Goal: Find specific page/section: Find specific page/section

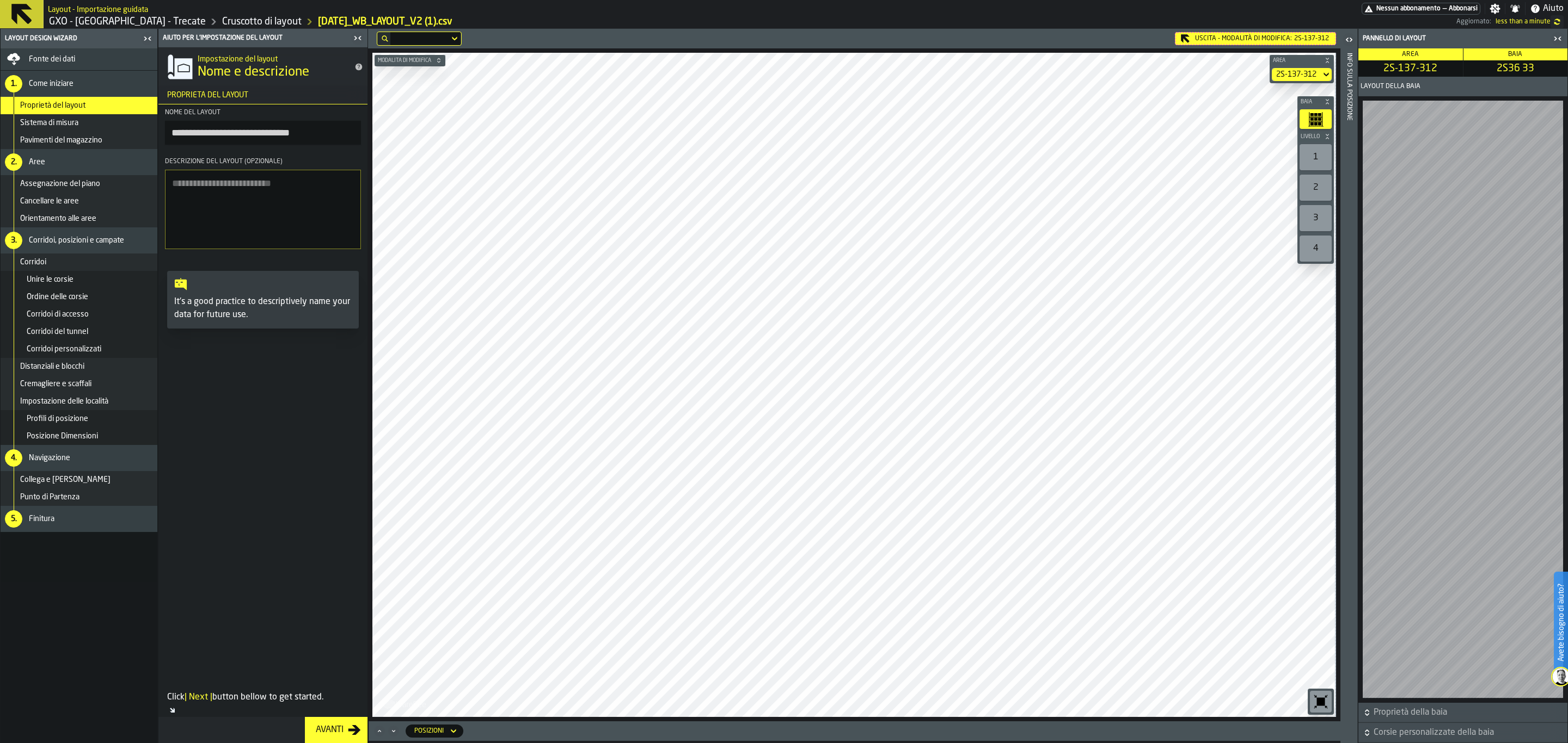
click at [1254, 33] on div "Uscita - Modalità di Modifica: 2S-137-312" at bounding box center [1255, 39] width 161 height 13
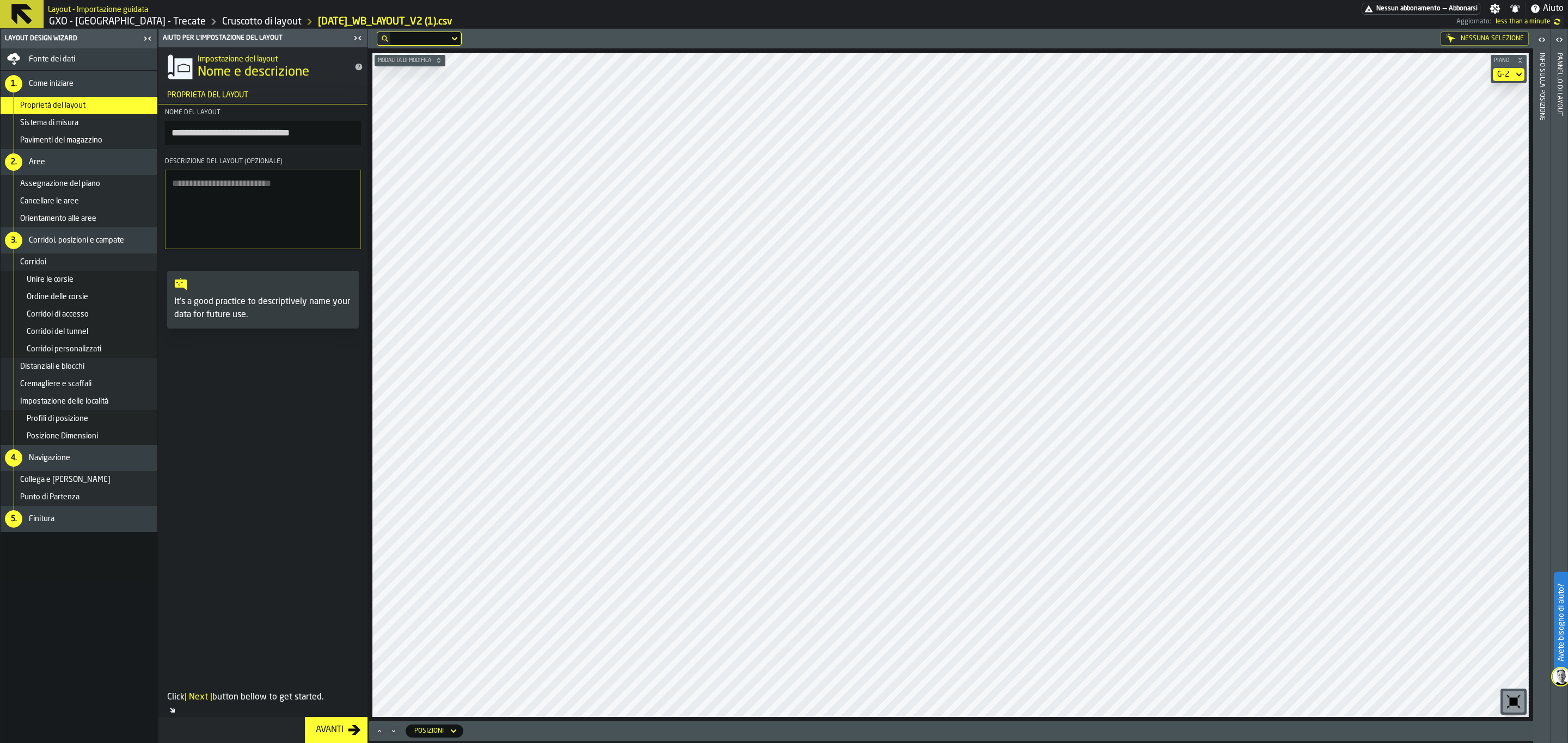
click at [1254, 70] on div "G-2" at bounding box center [1503, 74] width 12 height 9
click at [1254, 31] on div "2S-137-312" at bounding box center [1499, 38] width 60 height 15
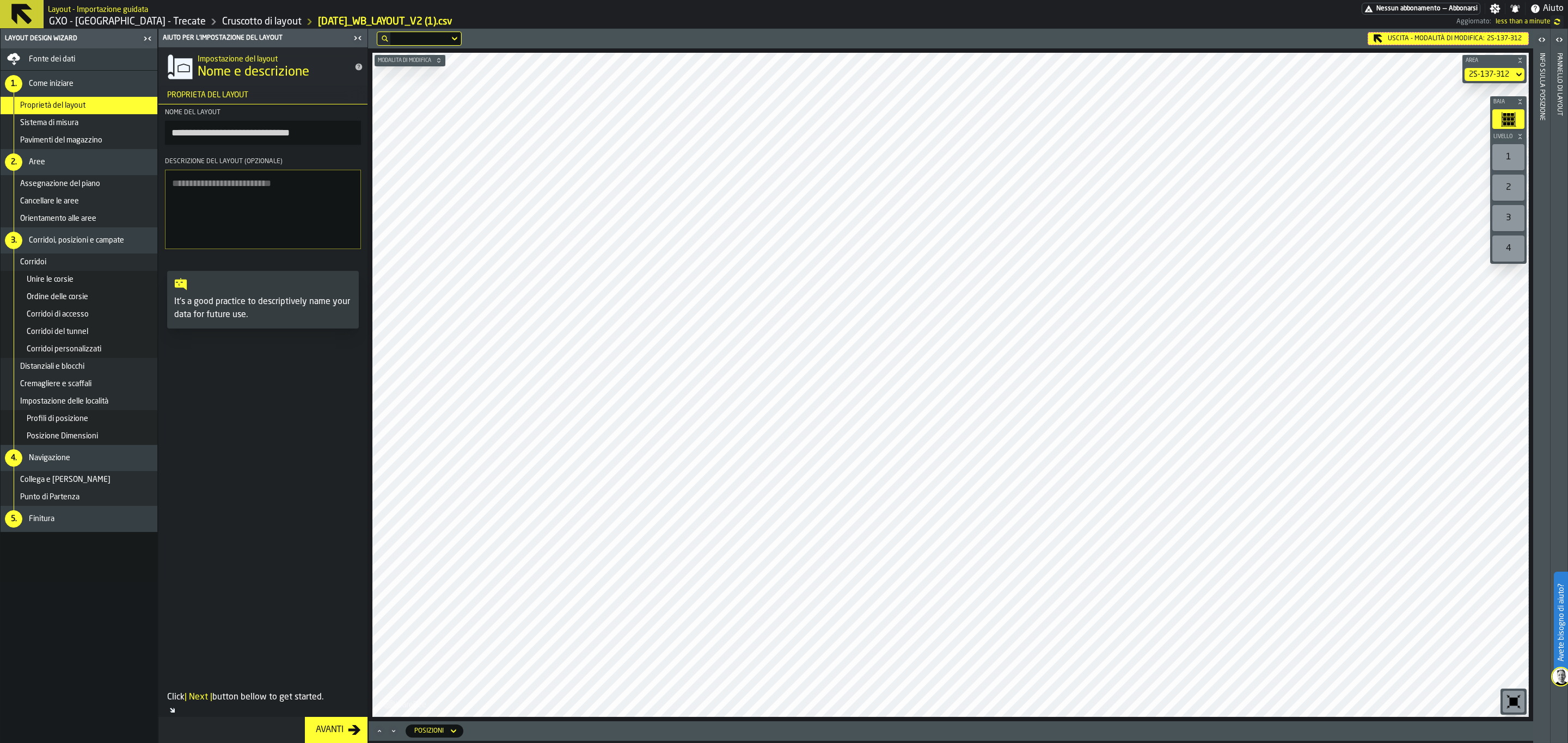
click at [1254, 42] on span "2S-137-312" at bounding box center [1504, 39] width 35 height 8
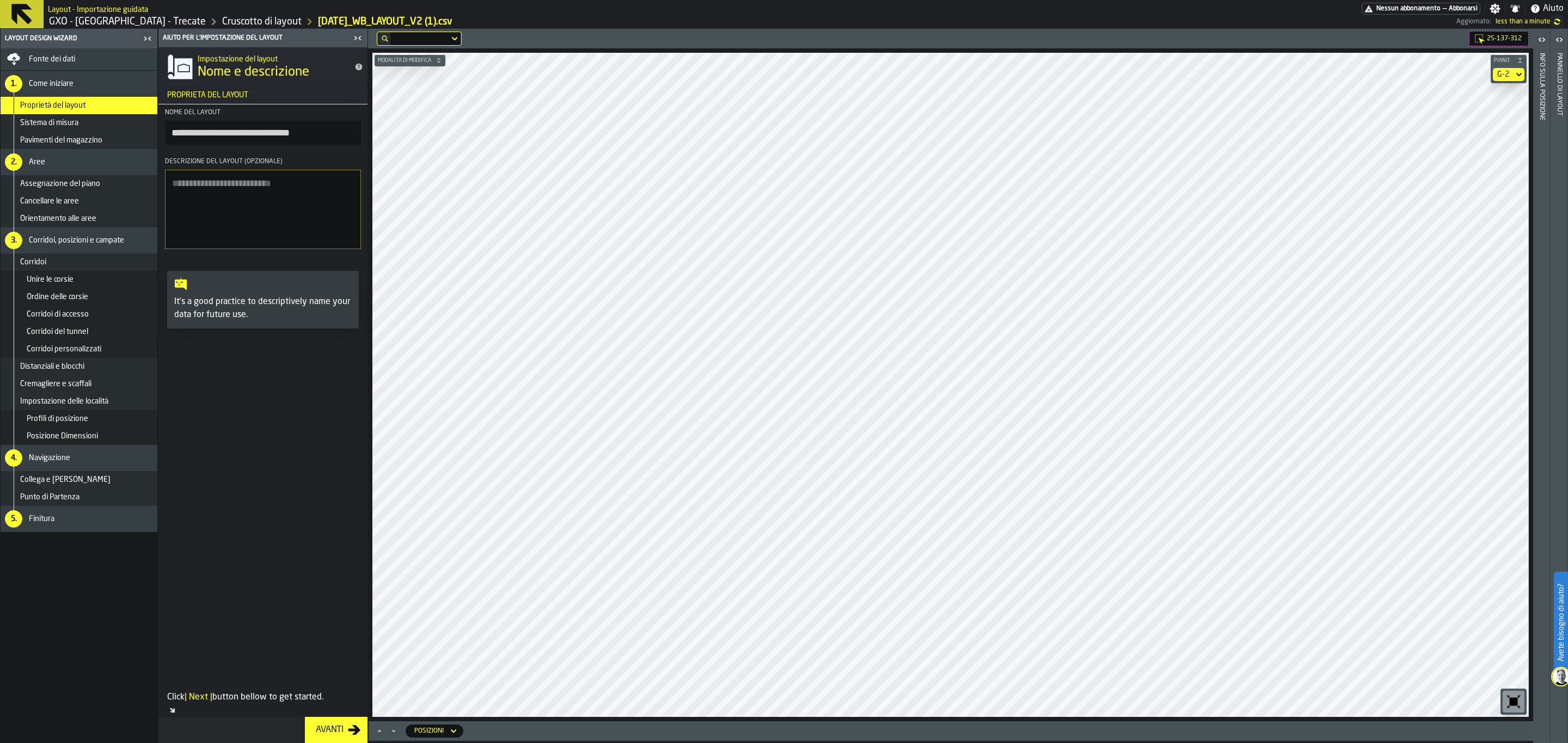
click at [1254, 75] on div "G-2" at bounding box center [1503, 74] width 12 height 9
click at [1254, 127] on div "G-1" at bounding box center [1490, 120] width 57 height 13
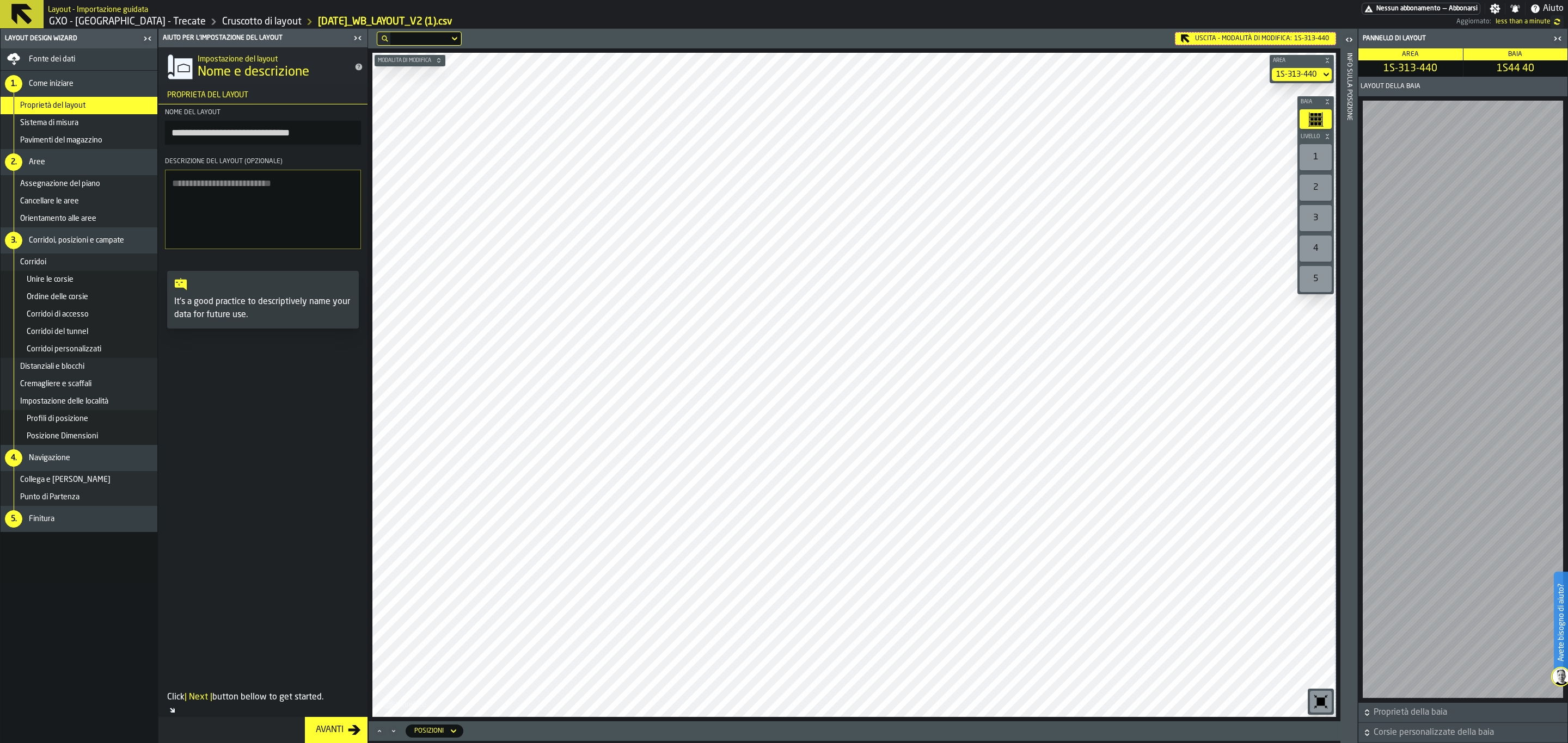
click at [1254, 36] on div "Uscita - Modalità di Modifica: 1S-313-440" at bounding box center [1255, 39] width 161 height 13
click at [898, 29] on div "Uscita - Modalità di Modifica: 1T02 Modalità di modifica Area 1T02 Baia Livello…" at bounding box center [854, 375] width 972 height 693
click at [1254, 22] on icon "button-toggle-undefined" at bounding box center [1557, 21] width 9 height 9
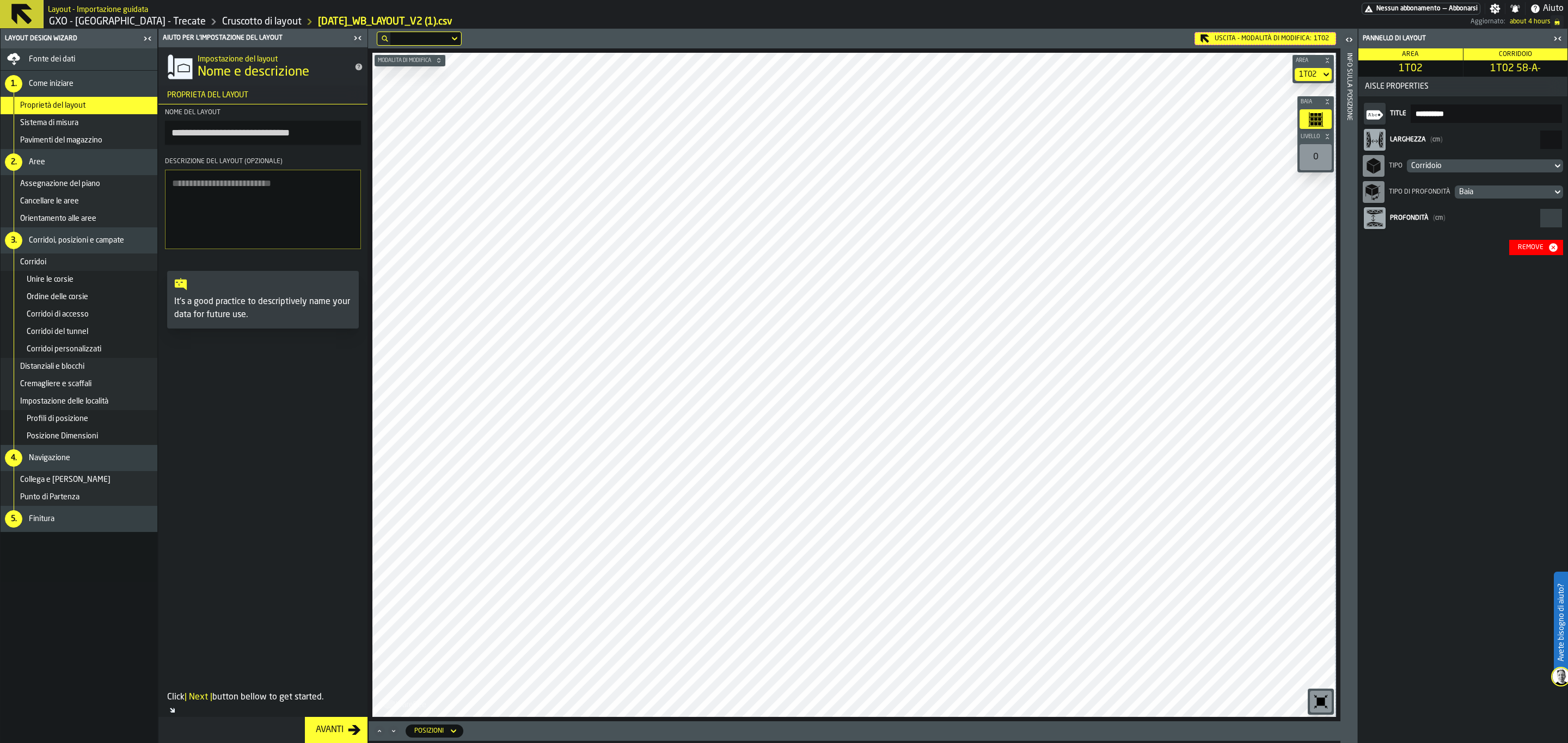
click at [1254, 123] on rect "button-toolbar-undefined" at bounding box center [1315, 123] width 3 height 2
click at [1254, 158] on div "0" at bounding box center [1315, 156] width 32 height 26
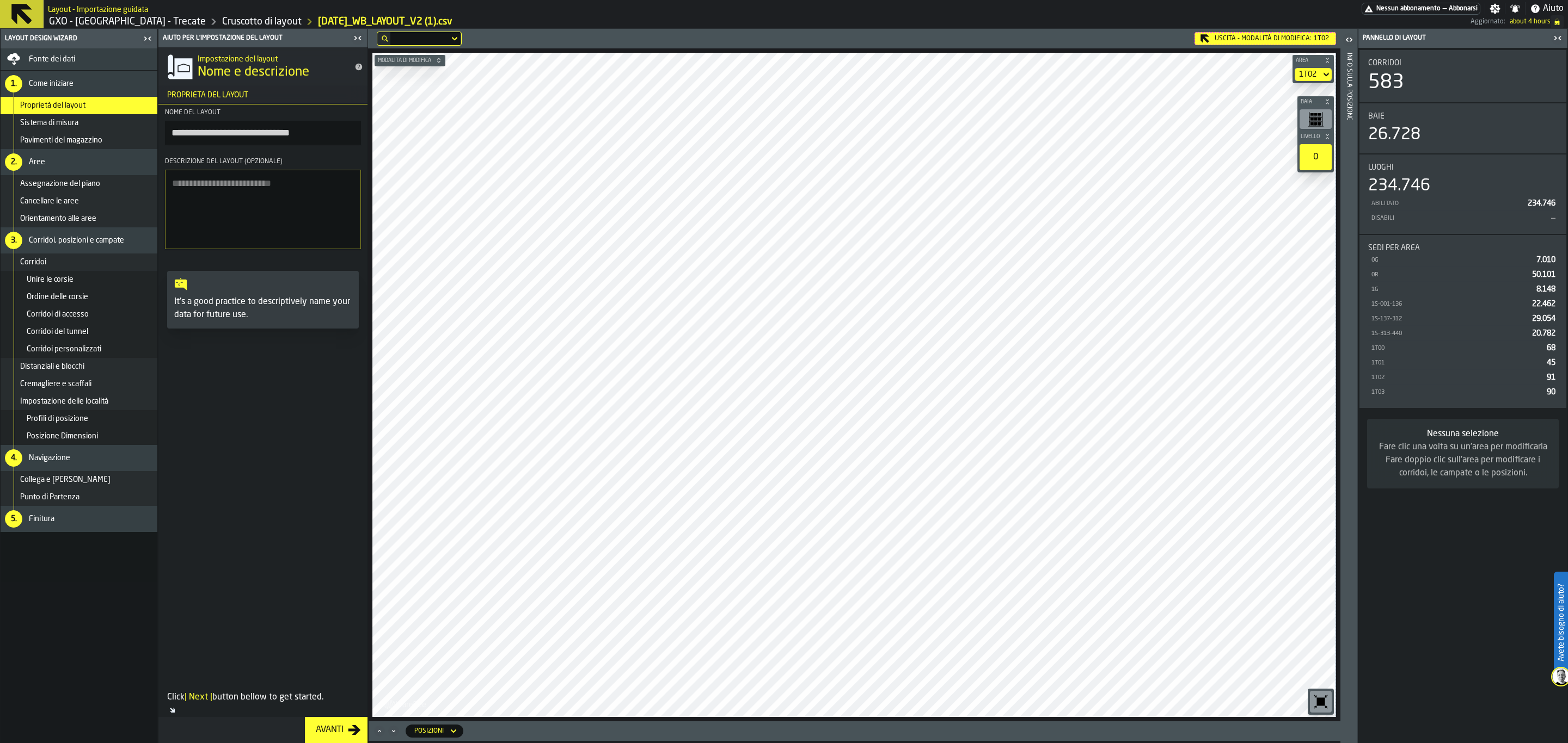
click at [1254, 158] on div "0" at bounding box center [1315, 156] width 32 height 26
click at [1254, 123] on rect "button-toolbar-undefined" at bounding box center [1309, 120] width 1 height 14
click at [1254, 100] on icon "button-" at bounding box center [1326, 100] width 2 height 2
click at [1254, 100] on icon "button-" at bounding box center [1327, 101] width 6 height 6
click at [1254, 39] on icon "button-toggle-Chiudimi" at bounding box center [1558, 38] width 13 height 13
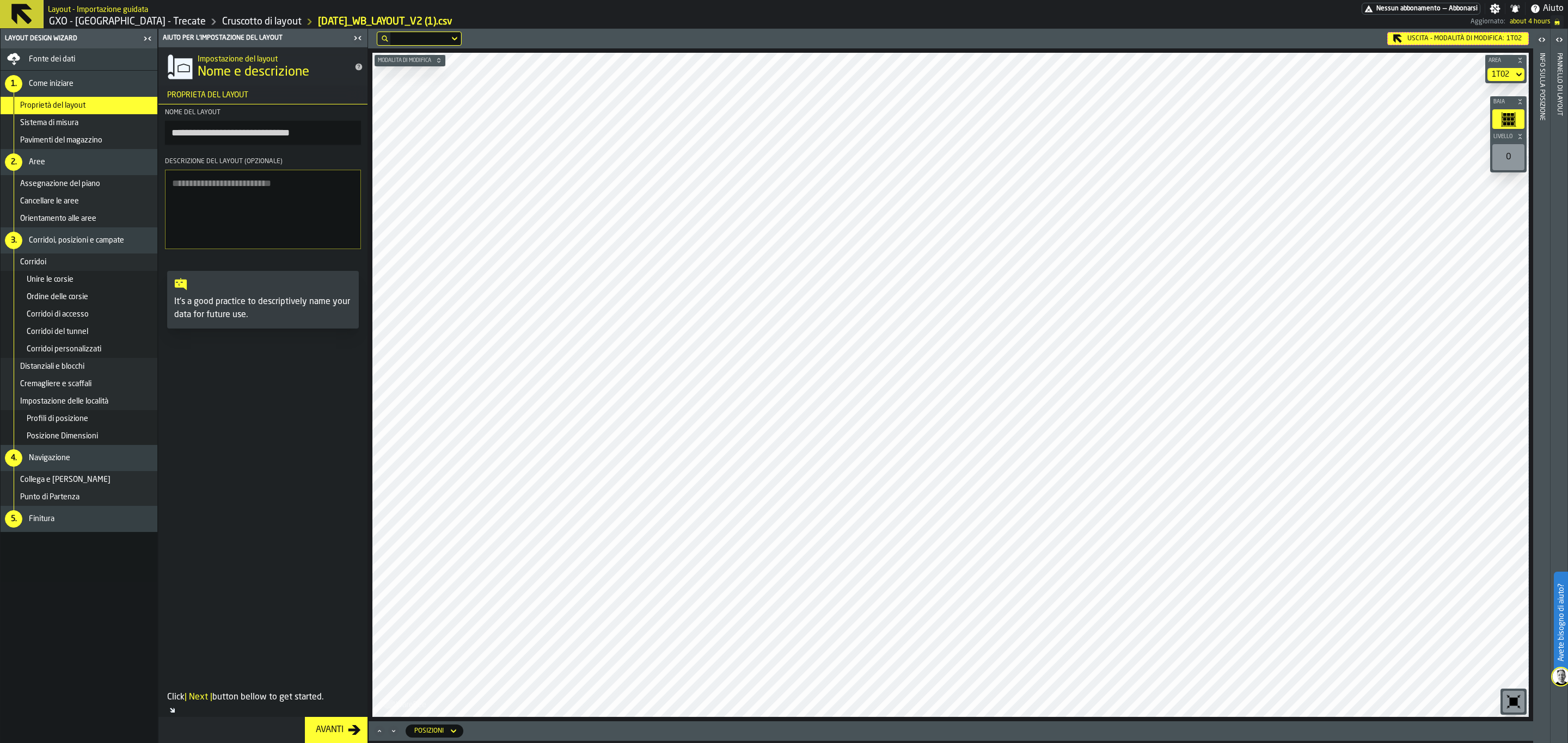
click at [1254, 39] on icon "button-toggle-Aperto" at bounding box center [1543, 39] width 2 height 4
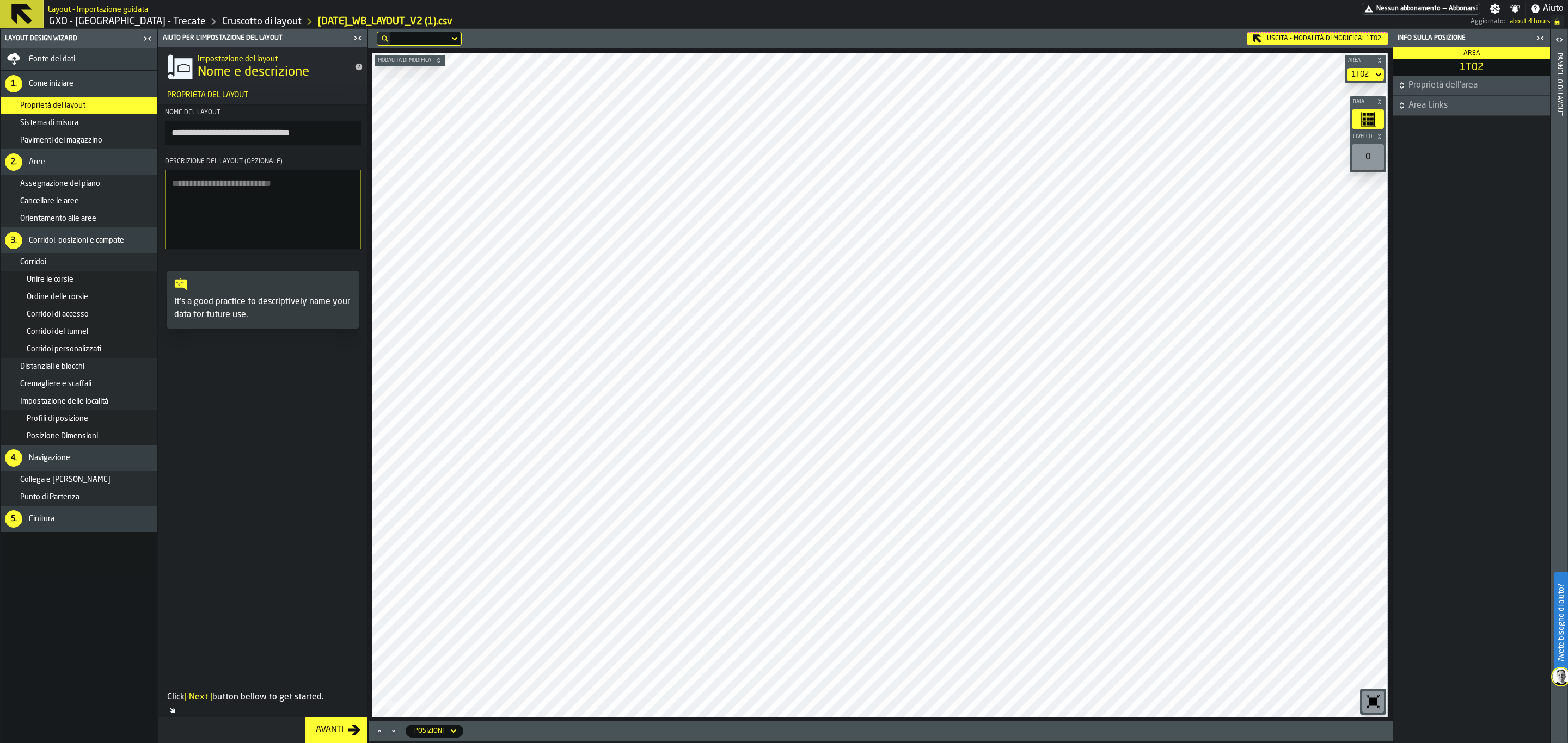
click at [1254, 42] on icon "button-toggle-Aperto" at bounding box center [1559, 39] width 13 height 13
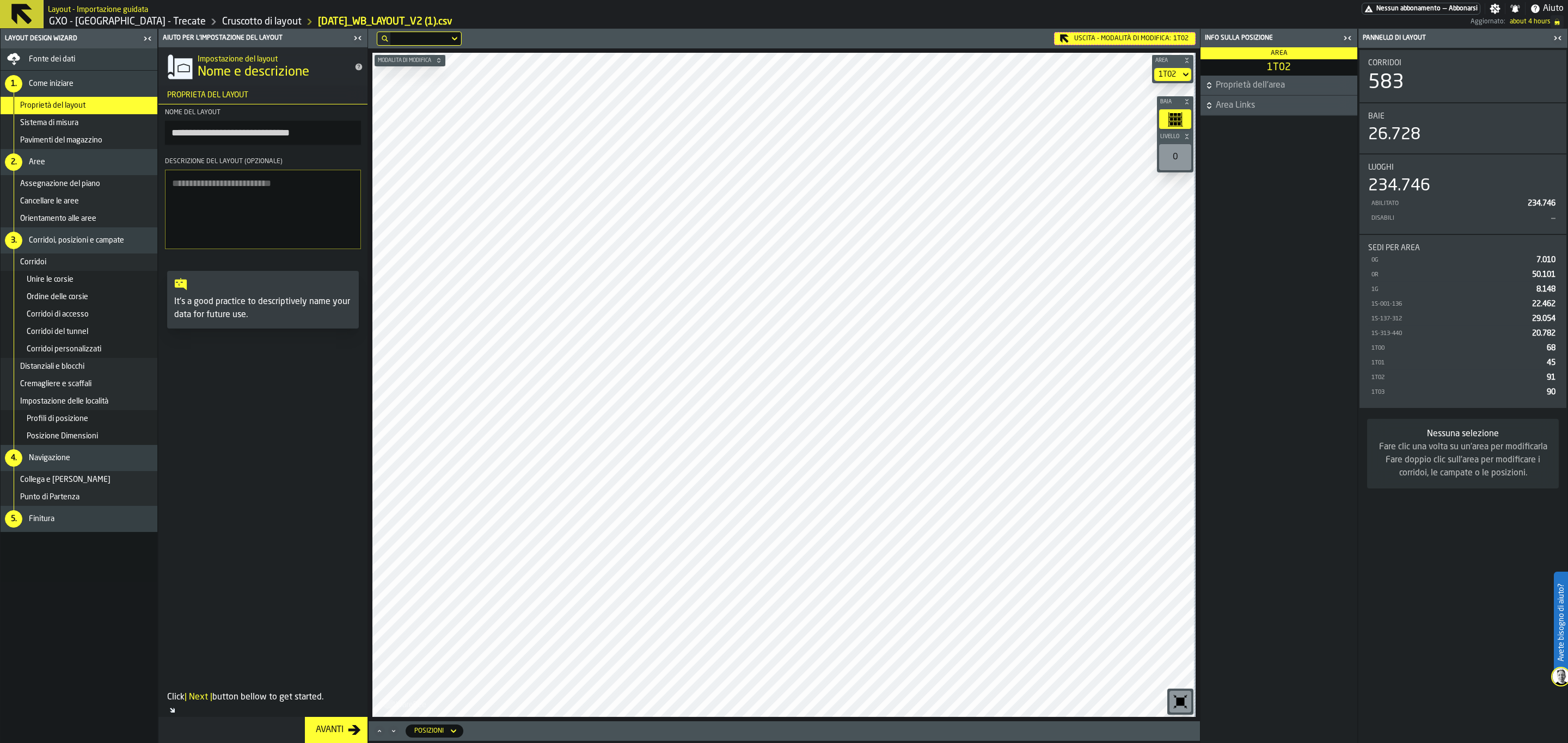
click at [1254, 44] on icon "button-toggle-Chiudimi" at bounding box center [1347, 38] width 13 height 13
